Goal: Task Accomplishment & Management: Manage account settings

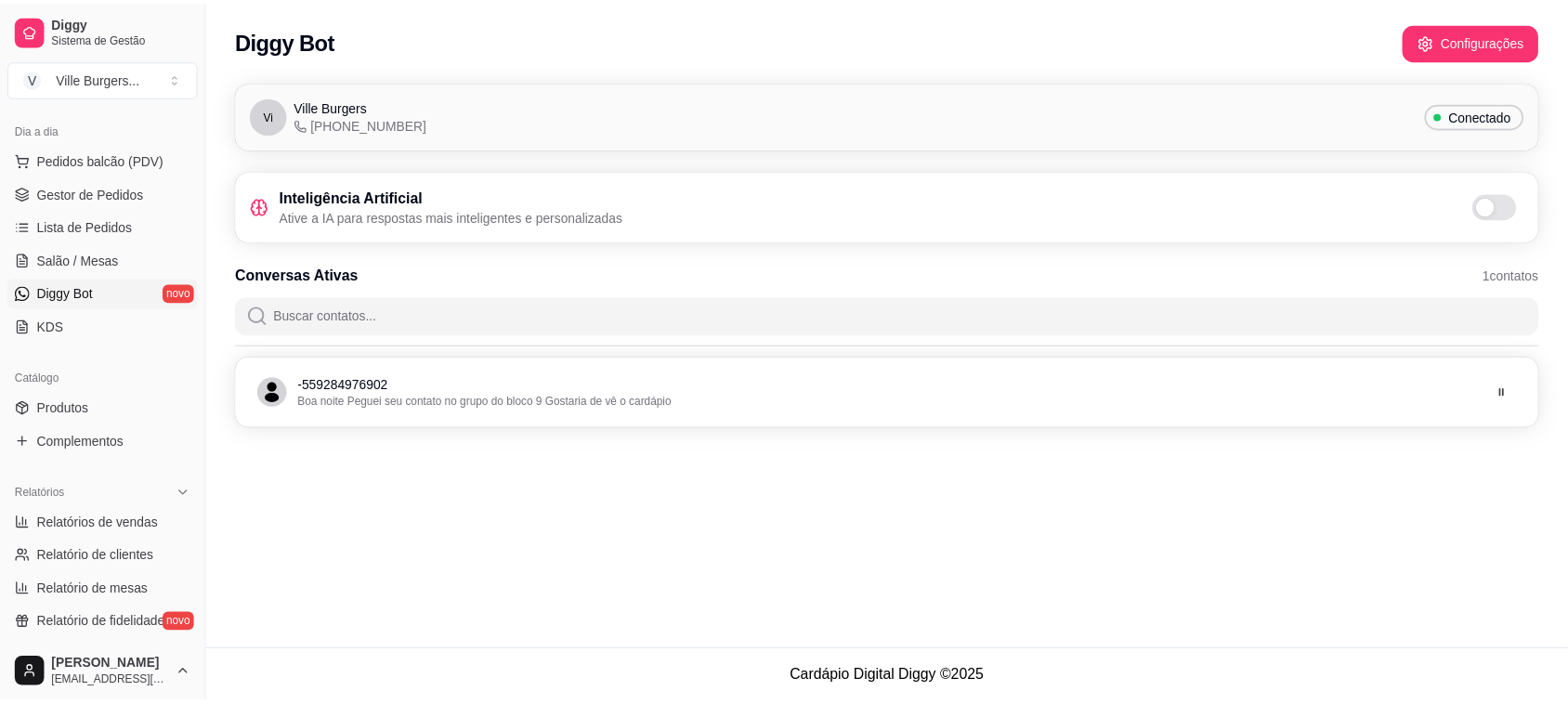
scroll to position [164, 0]
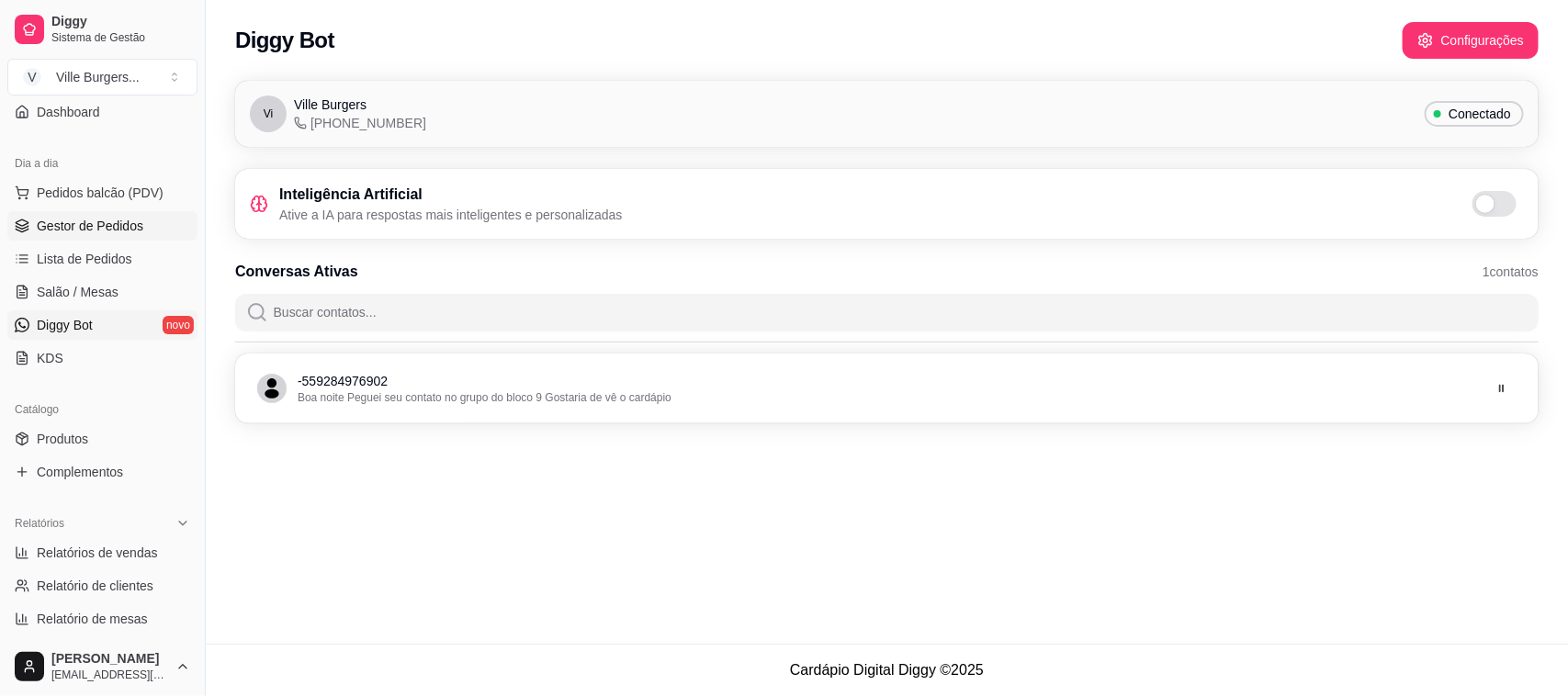
click at [120, 225] on span "Gestor de Pedidos" at bounding box center [89, 226] width 107 height 18
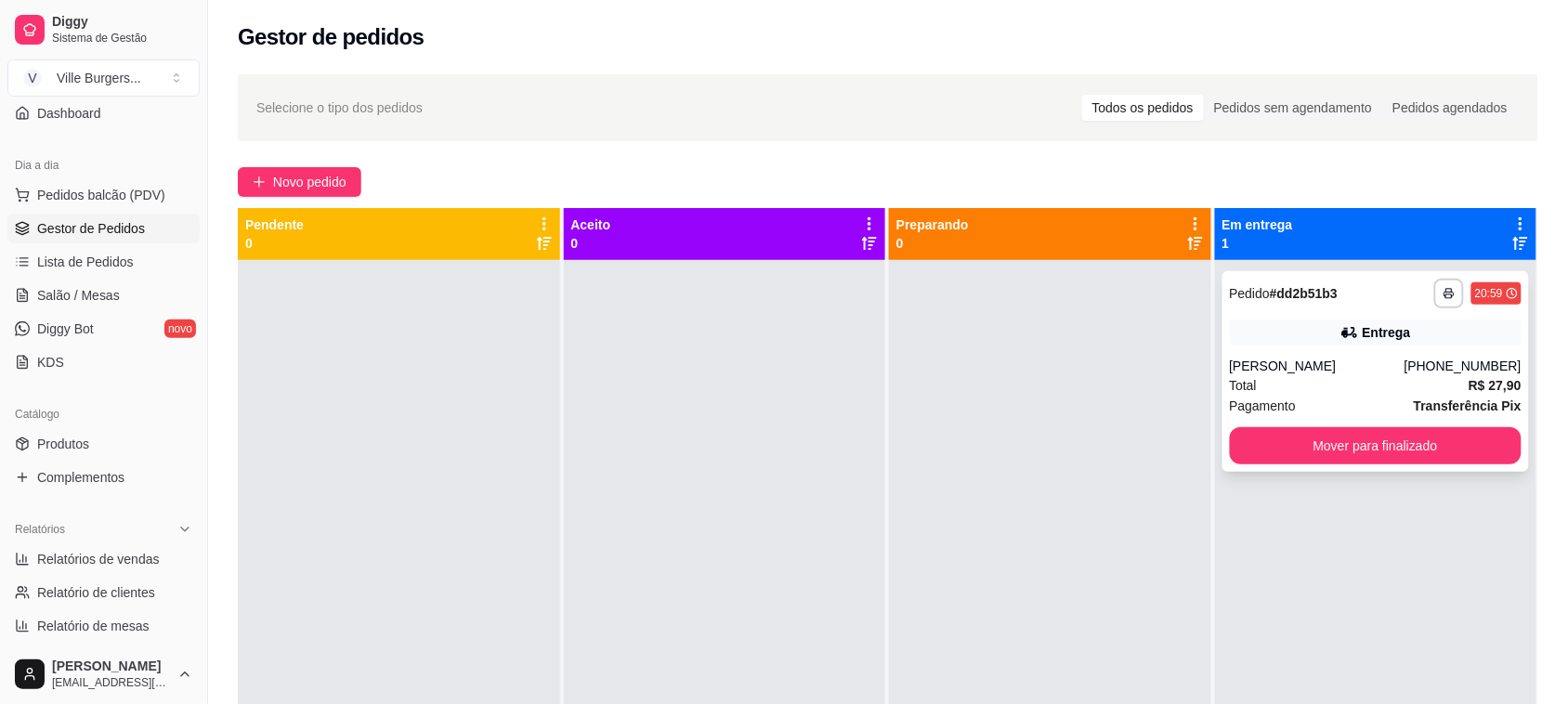
click at [1424, 314] on div "**********" at bounding box center [1376, 371] width 307 height 200
click at [1372, 451] on button "Mover para finalizado" at bounding box center [1376, 446] width 293 height 37
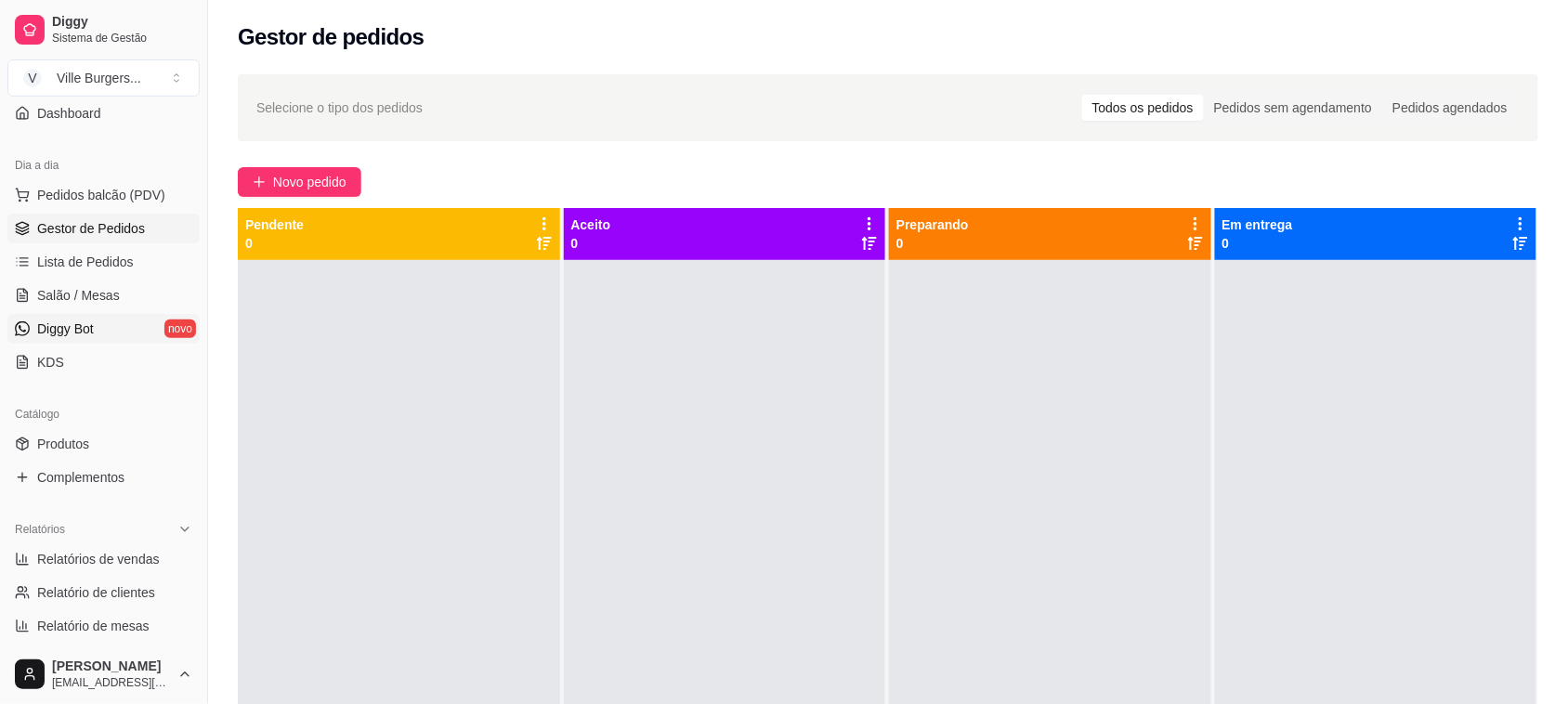
click at [86, 320] on span "Diggy Bot" at bounding box center [65, 329] width 56 height 18
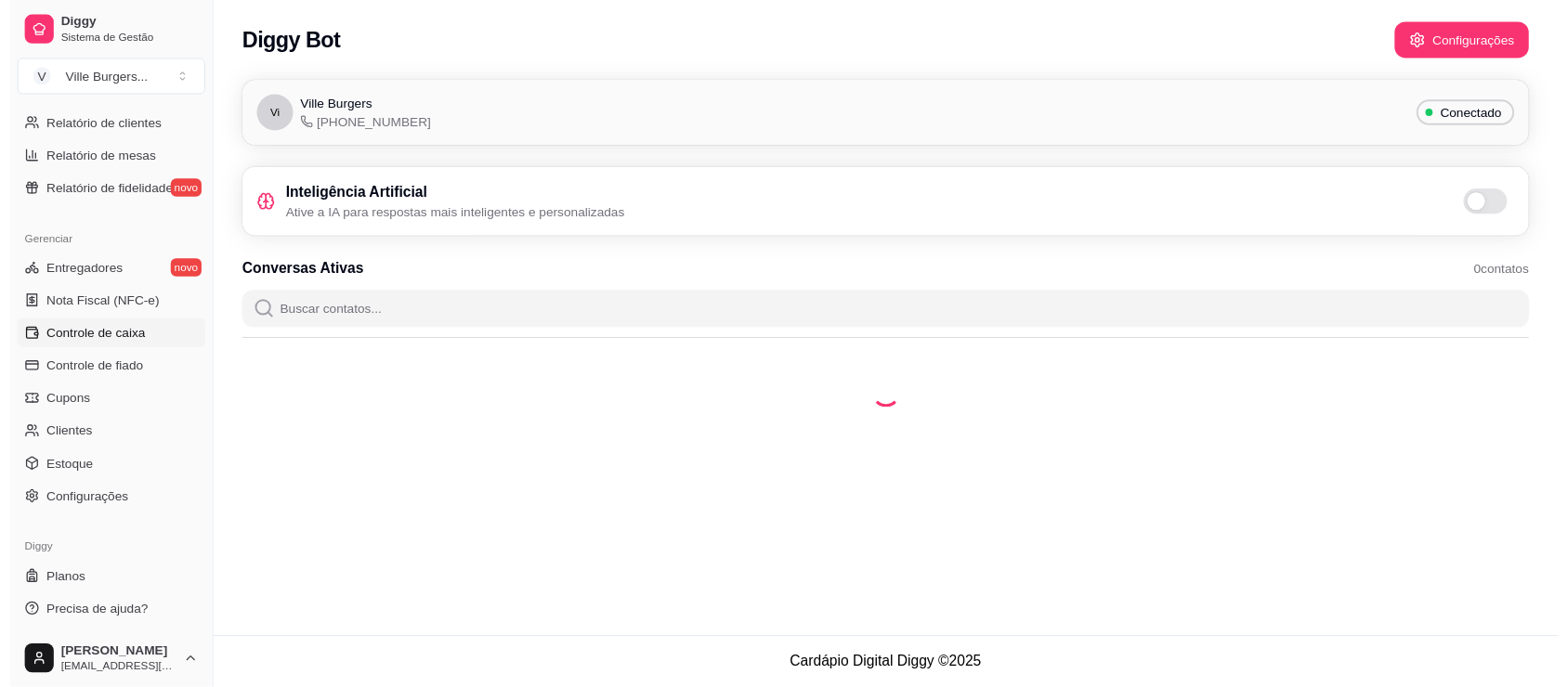
scroll to position [406, 0]
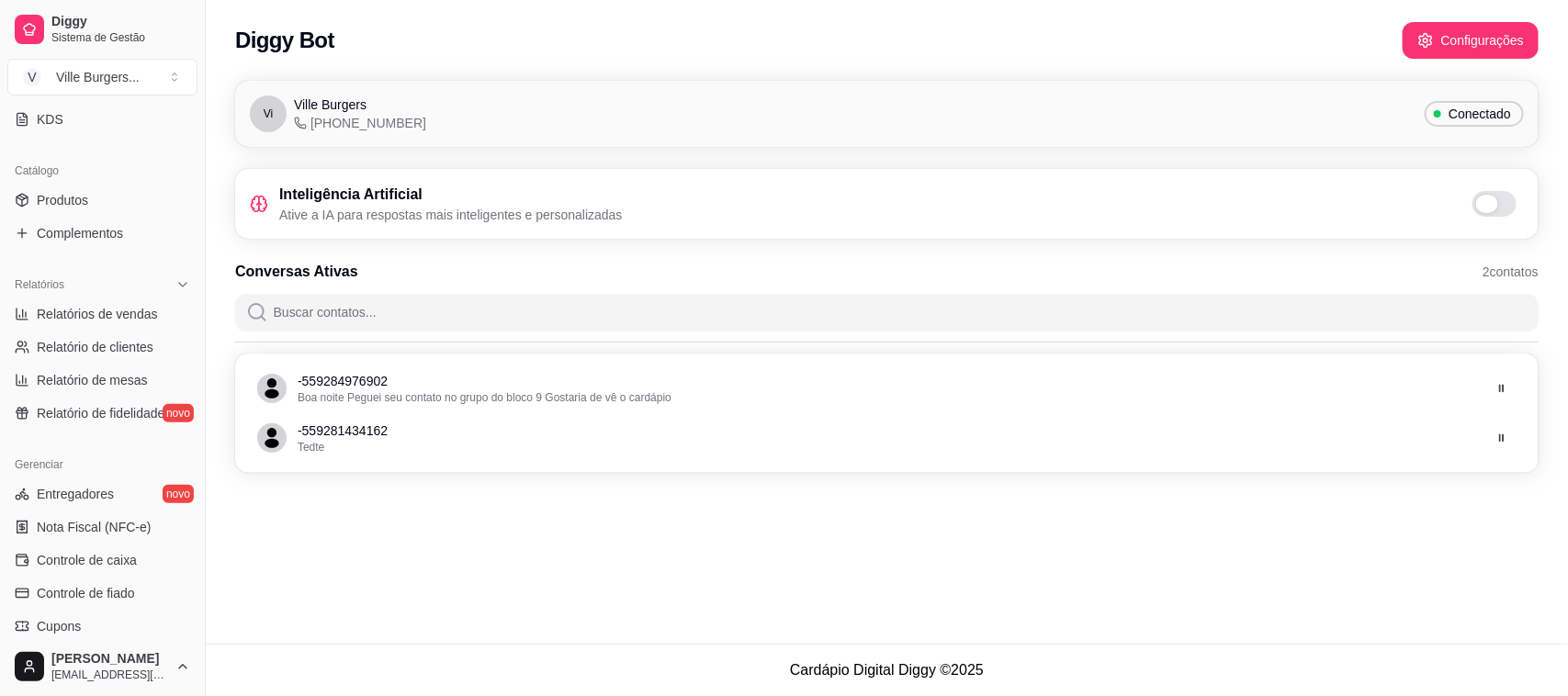
click at [1480, 213] on span at bounding box center [1495, 204] width 44 height 26
click at [1480, 213] on input "checkbox" at bounding box center [1478, 213] width 12 height 12
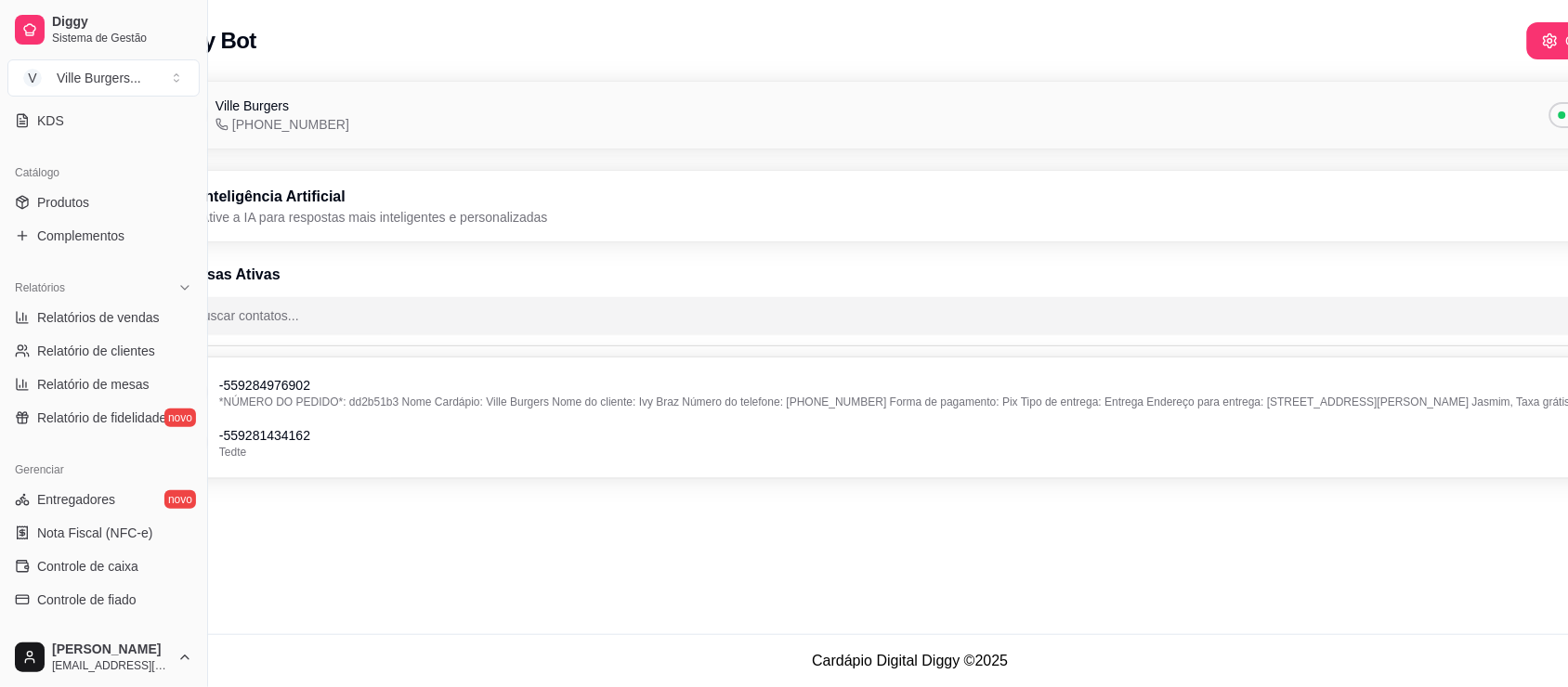
scroll to position [17, 0]
